Goal: Task Accomplishment & Management: Manage account settings

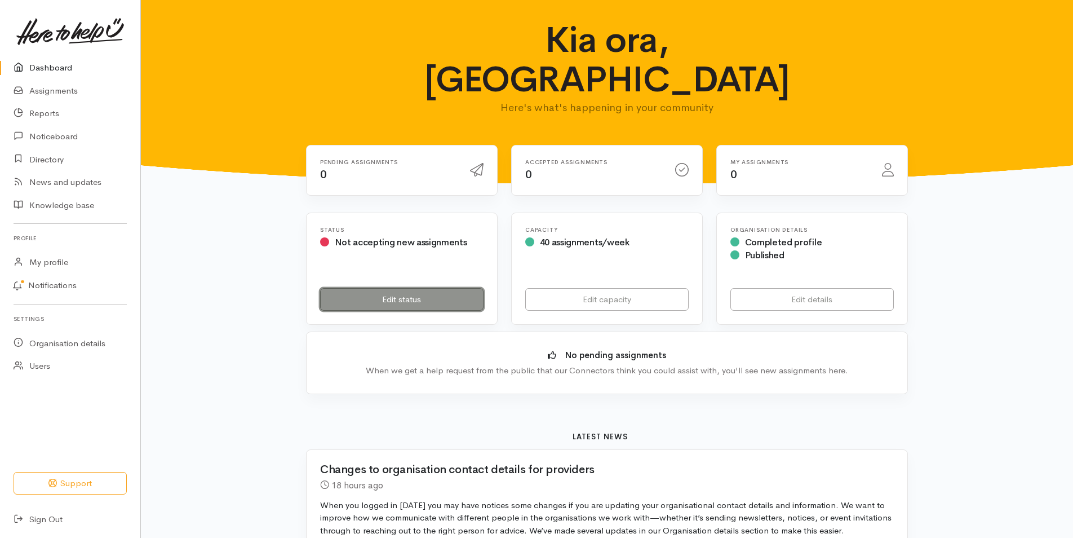
click at [394, 288] on link "Edit status" at bounding box center [401, 299] width 163 height 23
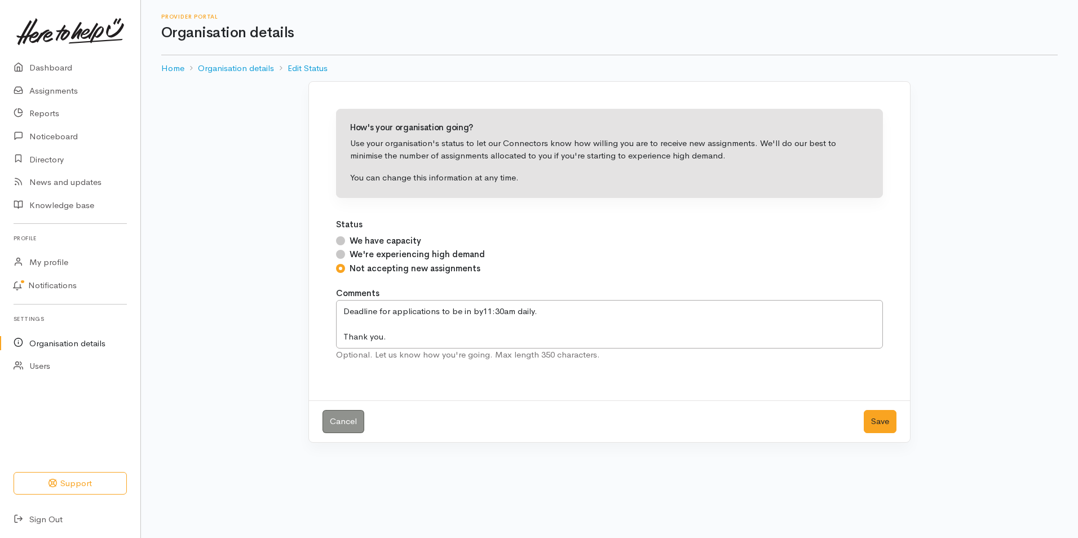
click at [339, 241] on input "We have capacity" at bounding box center [340, 240] width 9 height 9
radio input "true"
click at [869, 419] on button "Save" at bounding box center [879, 421] width 33 height 23
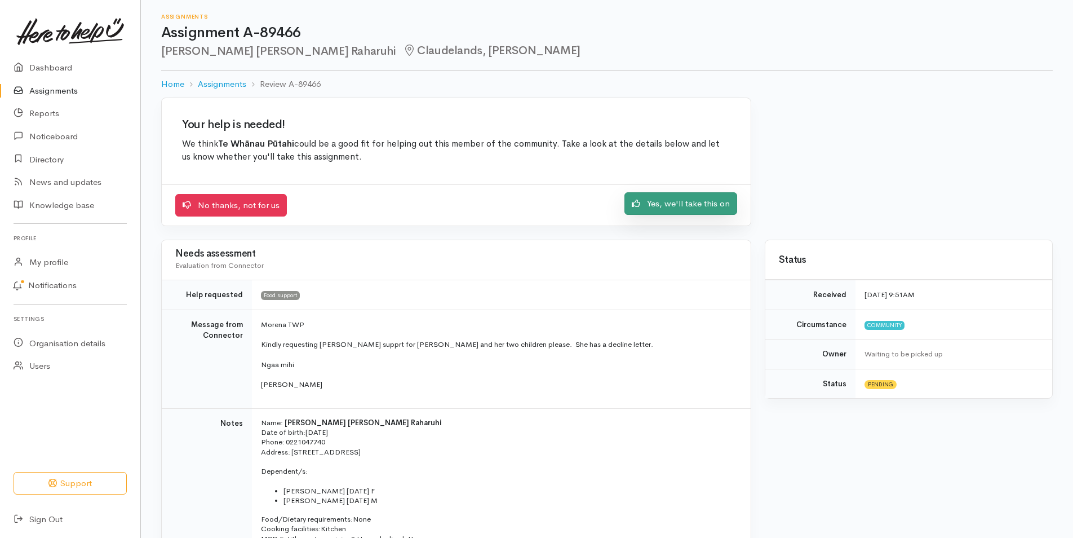
click at [677, 206] on link "Yes, we'll take this on" at bounding box center [680, 203] width 113 height 23
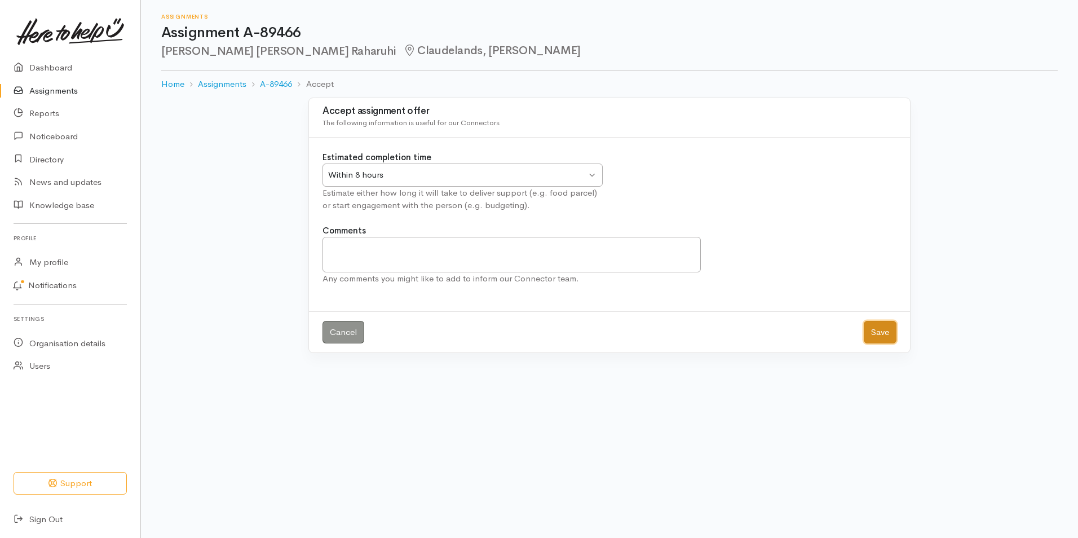
click at [872, 330] on button "Save" at bounding box center [879, 332] width 33 height 23
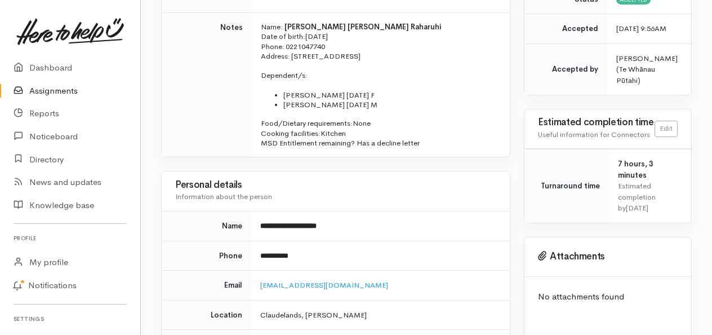
scroll to position [283, 0]
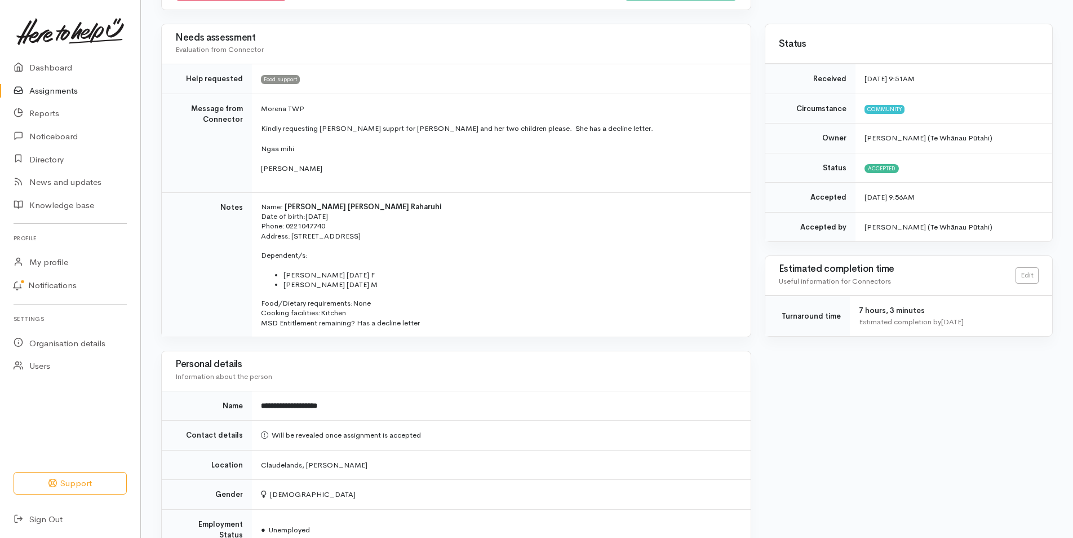
scroll to position [217, 0]
click at [59, 67] on link "Dashboard" at bounding box center [70, 67] width 140 height 23
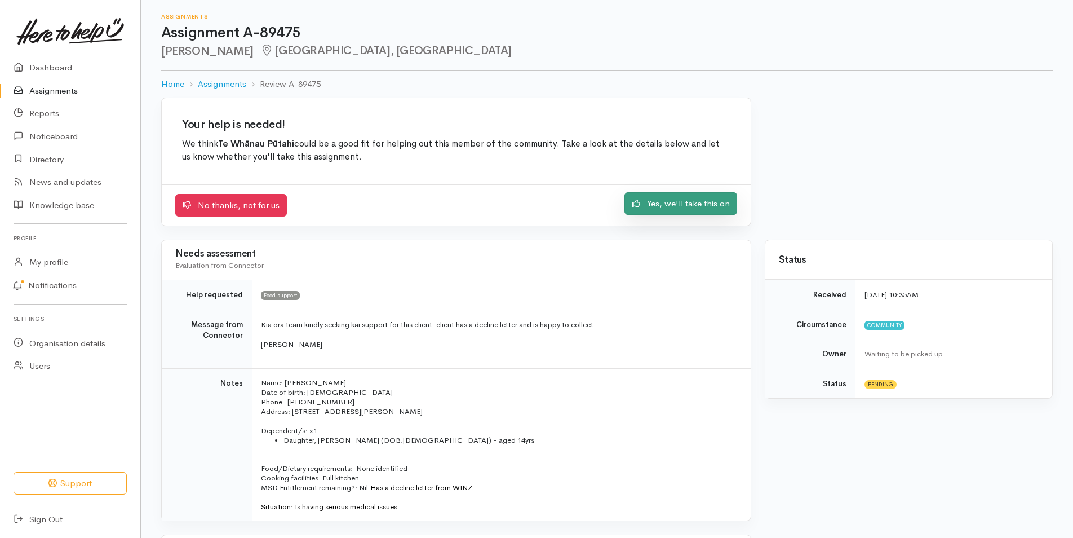
click at [686, 207] on link "Yes, we'll take this on" at bounding box center [680, 203] width 113 height 23
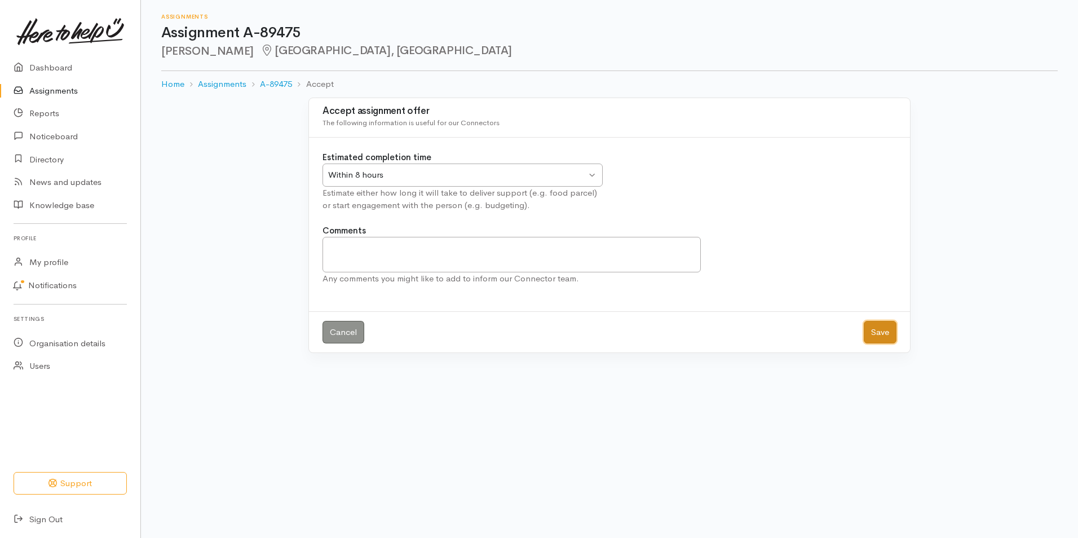
click at [877, 338] on button "Save" at bounding box center [879, 332] width 33 height 23
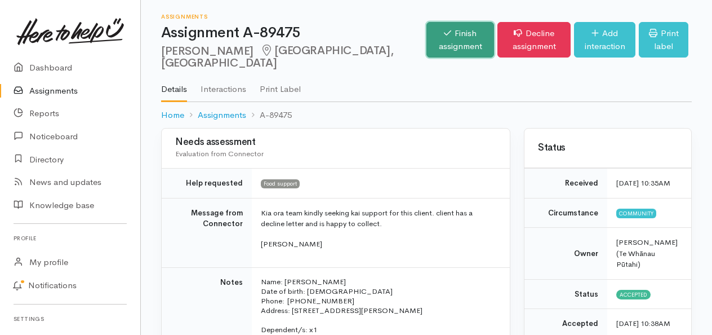
click at [427, 36] on link "Finish assignment" at bounding box center [461, 40] width 68 height 36
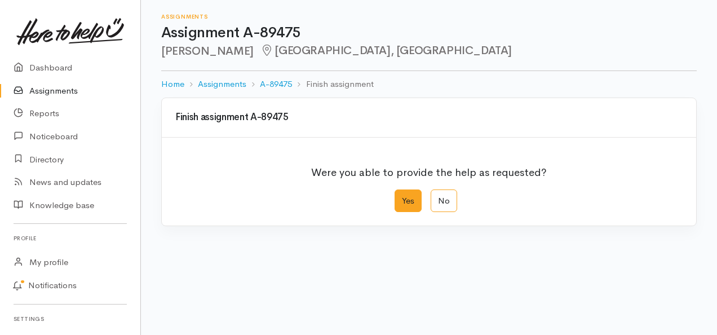
click at [406, 199] on label "Yes" at bounding box center [407, 200] width 27 height 23
click at [402, 197] on input "Yes" at bounding box center [397, 192] width 7 height 7
radio input "true"
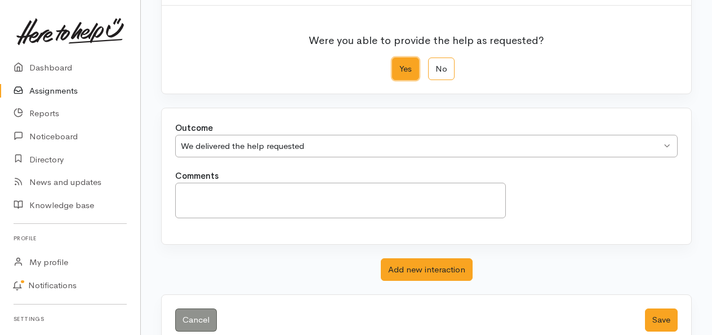
scroll to position [152, 0]
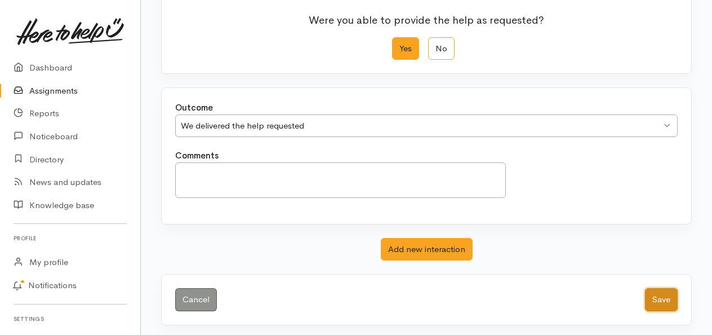
click at [663, 302] on button "Save" at bounding box center [661, 299] width 33 height 23
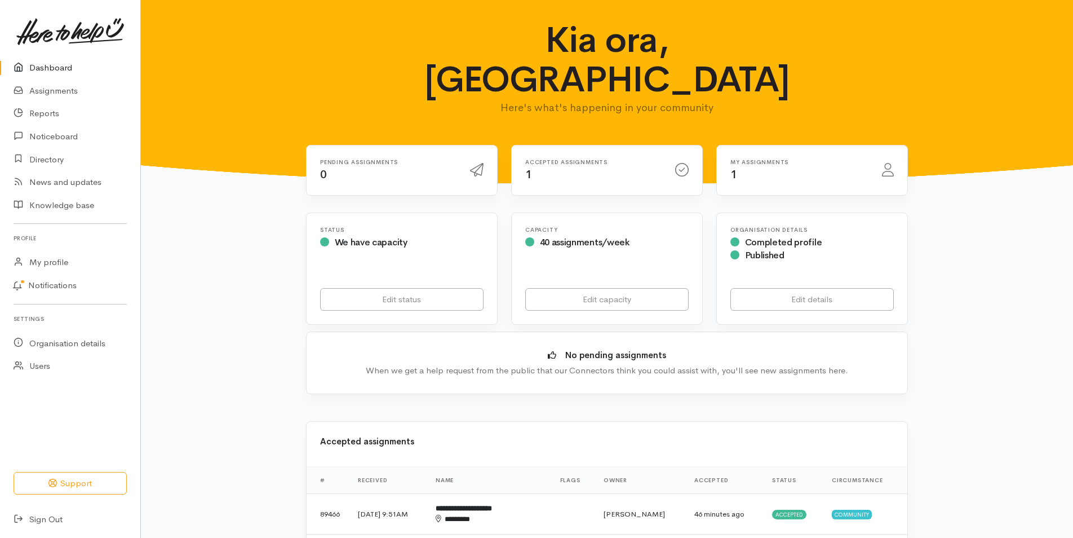
click at [548, 159] on div "Accepted assignments 1" at bounding box center [593, 170] width 150 height 23
click at [492, 504] on b "**********" at bounding box center [464, 507] width 56 height 7
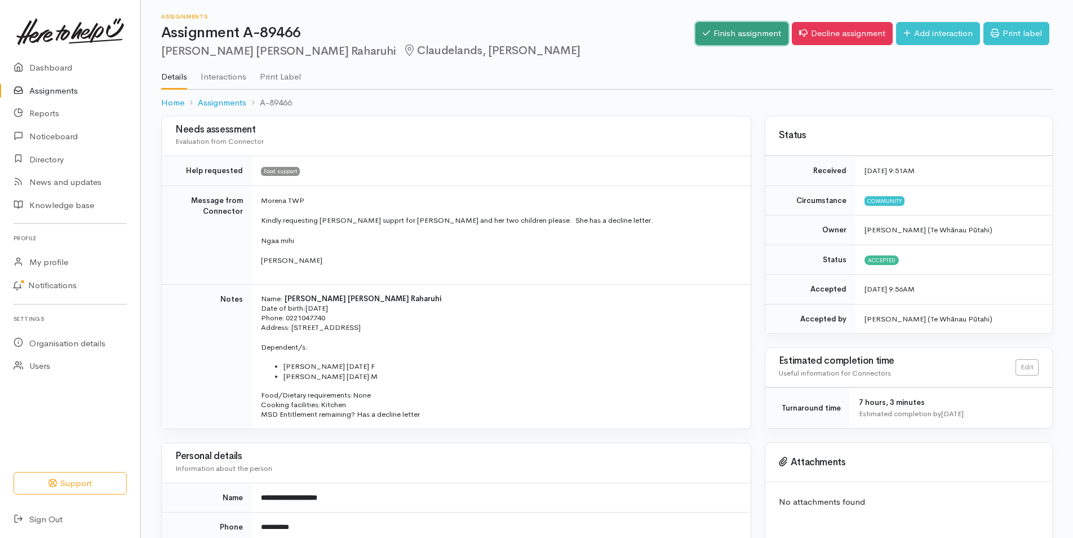
click at [744, 29] on link "Finish assignment" at bounding box center [741, 33] width 93 height 23
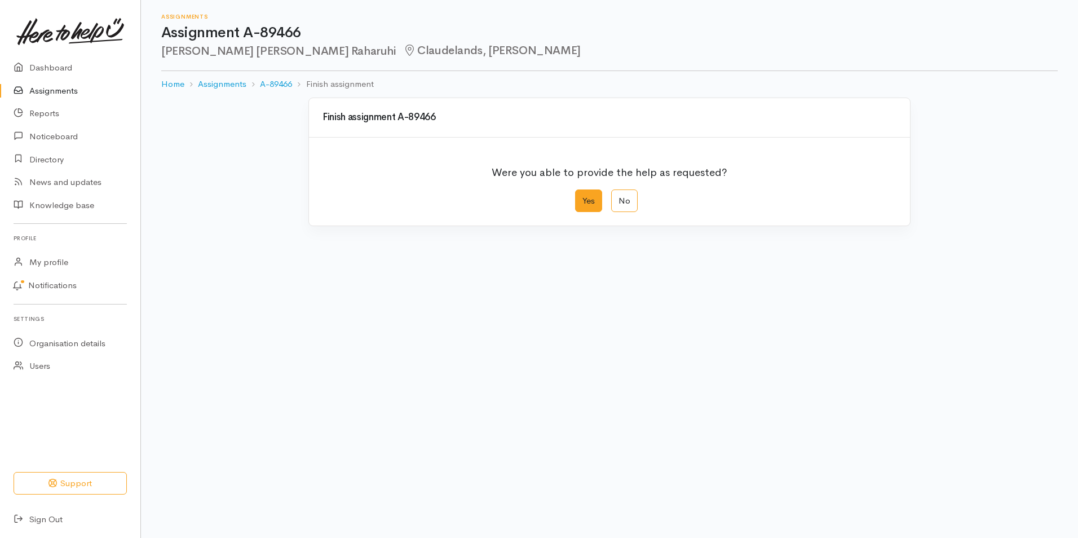
click at [587, 202] on label "Yes" at bounding box center [588, 200] width 27 height 23
click at [582, 197] on input "Yes" at bounding box center [578, 192] width 7 height 7
radio input "true"
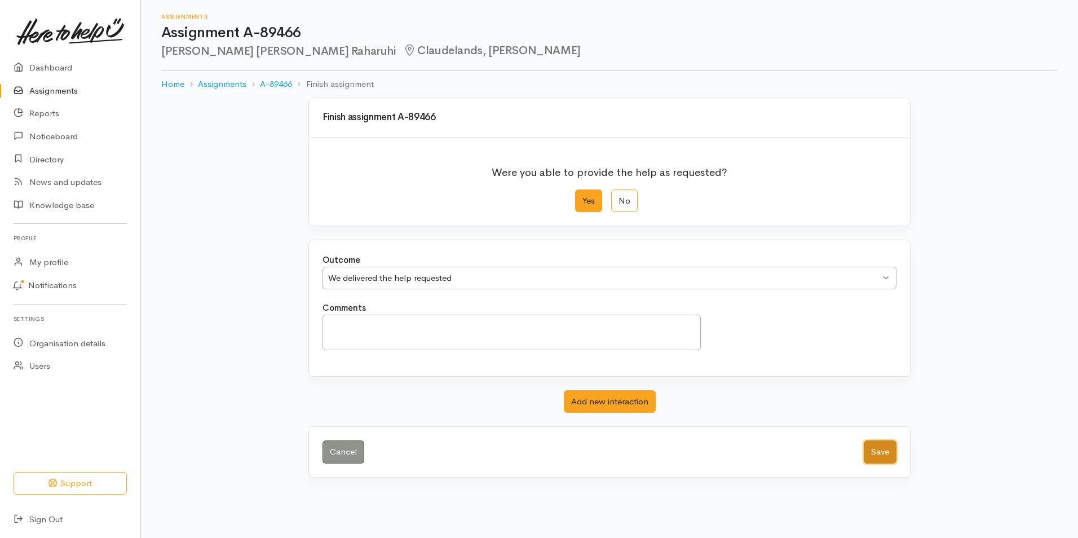
click at [890, 458] on button "Save" at bounding box center [879, 451] width 33 height 23
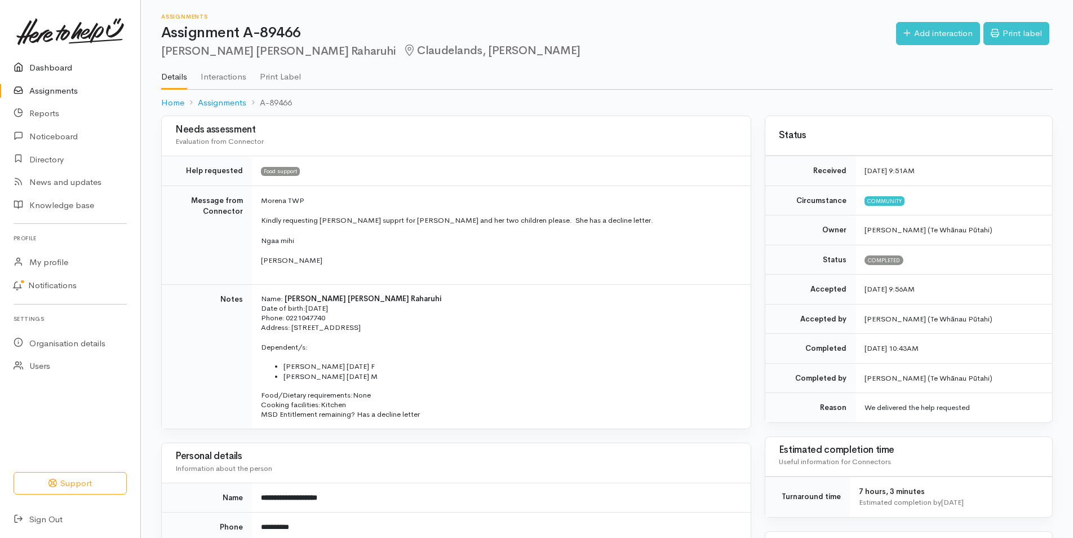
click at [61, 69] on link "Dashboard" at bounding box center [70, 67] width 140 height 23
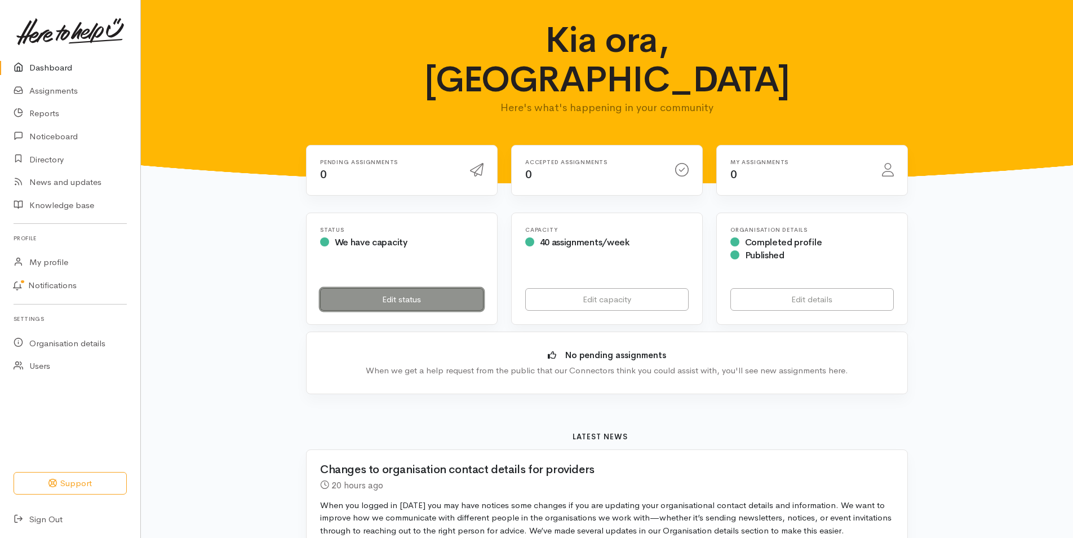
click at [402, 288] on link "Edit status" at bounding box center [401, 299] width 163 height 23
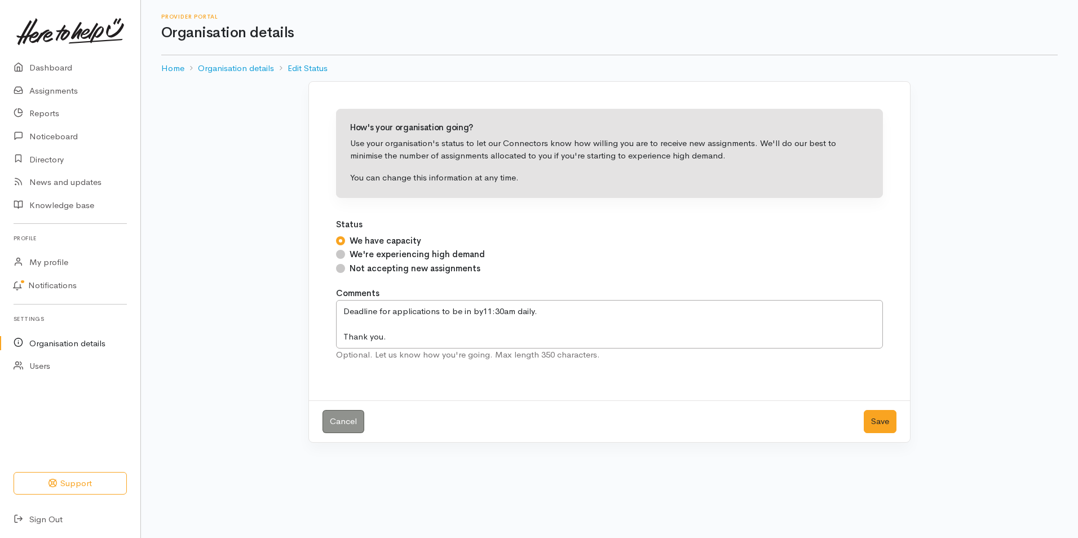
click at [341, 272] on input "Not accepting new assignments" at bounding box center [340, 268] width 9 height 9
radio input "true"
click at [883, 427] on button "Save" at bounding box center [879, 421] width 33 height 23
